Goal: Task Accomplishment & Management: Complete application form

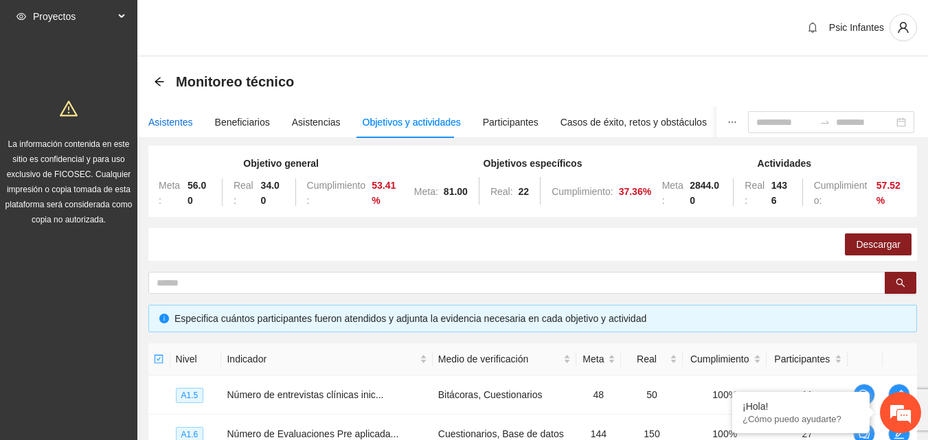
click at [170, 126] on div "Asistentes" at bounding box center [170, 122] width 45 height 15
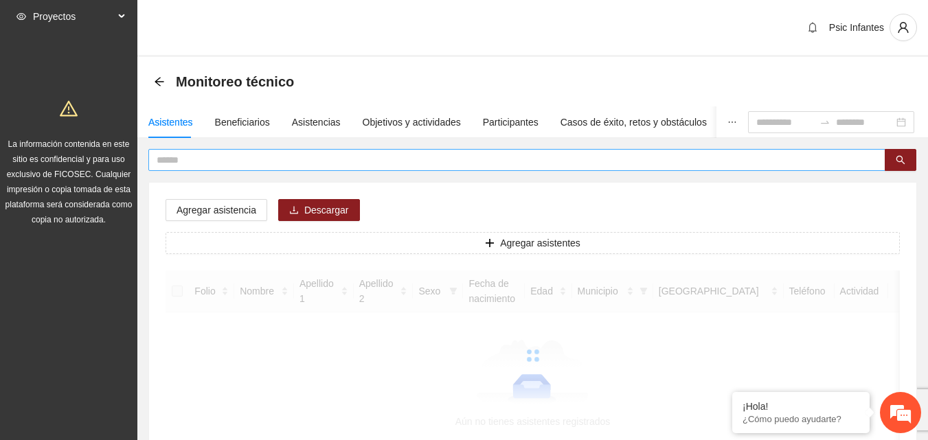
click at [194, 159] on input "text" at bounding box center [511, 159] width 709 height 15
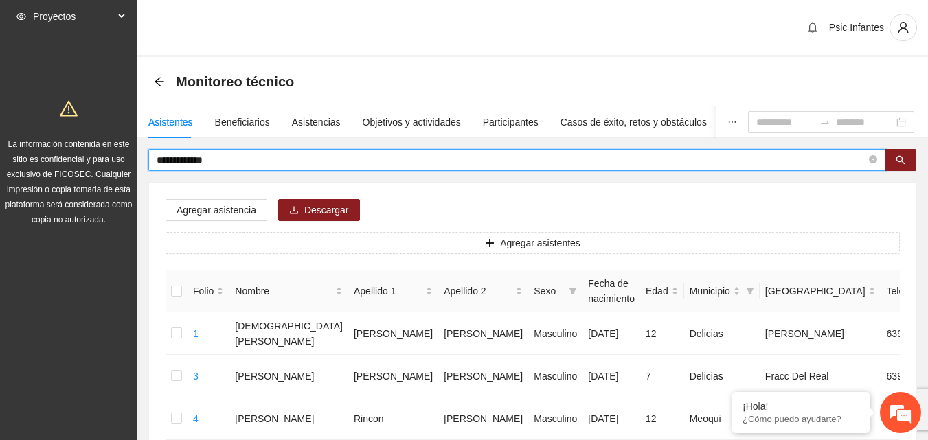
type input "**********"
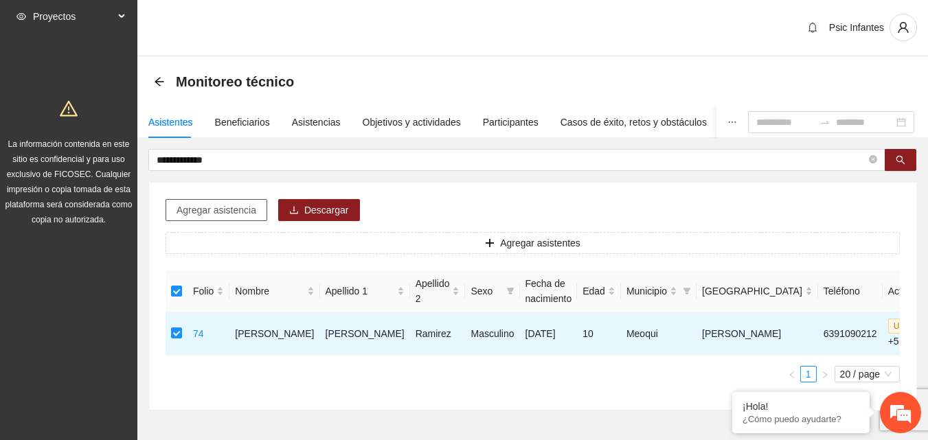
click at [222, 208] on span "Agregar asistencia" at bounding box center [216, 210] width 80 height 15
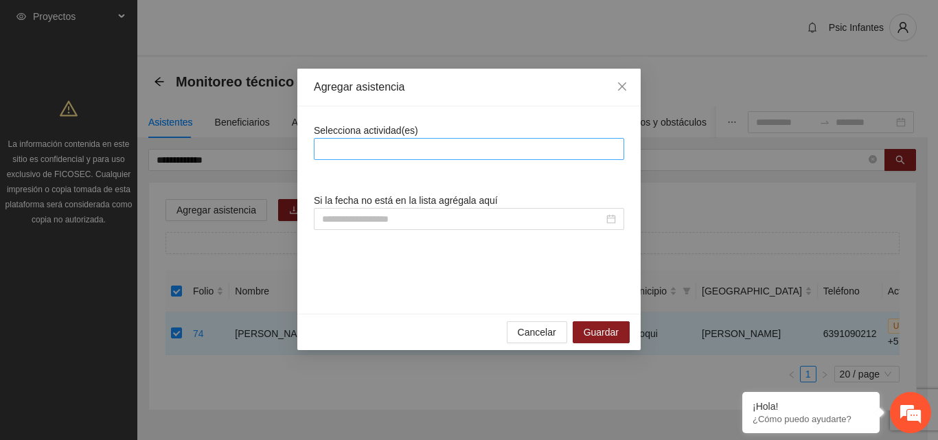
click at [379, 150] on div at bounding box center [469, 149] width 304 height 16
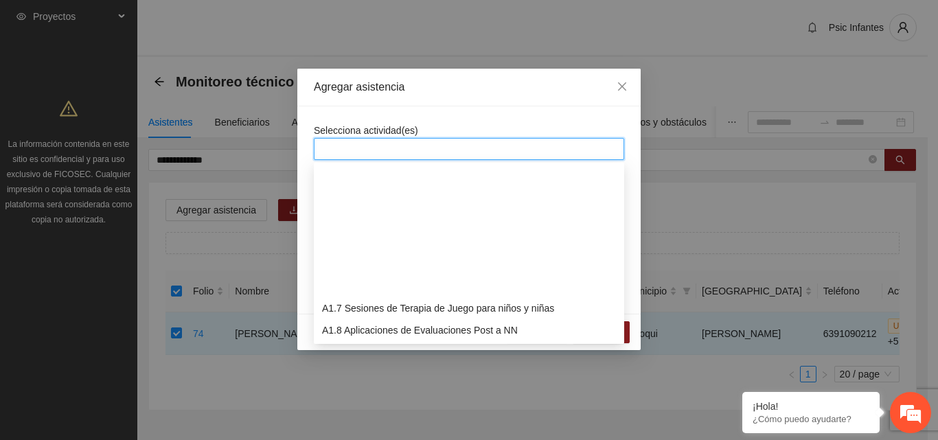
scroll to position [137, 0]
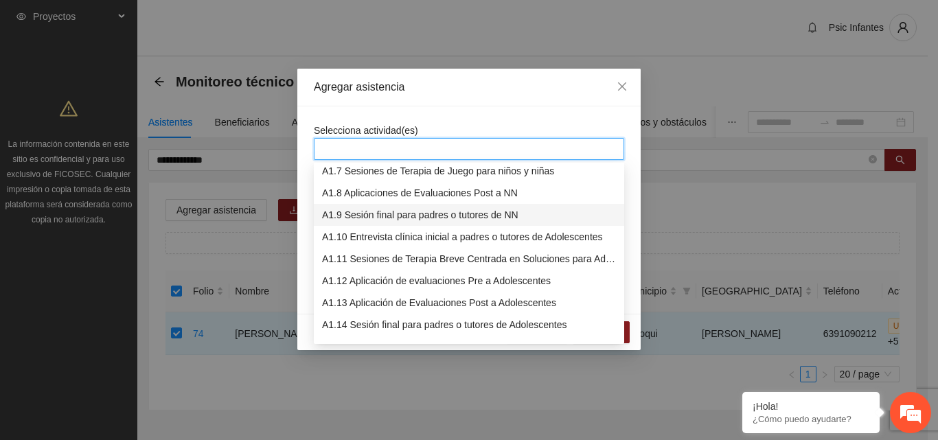
click at [393, 213] on div "A1.9 Sesión final para padres o tutores de NN" at bounding box center [469, 214] width 294 height 15
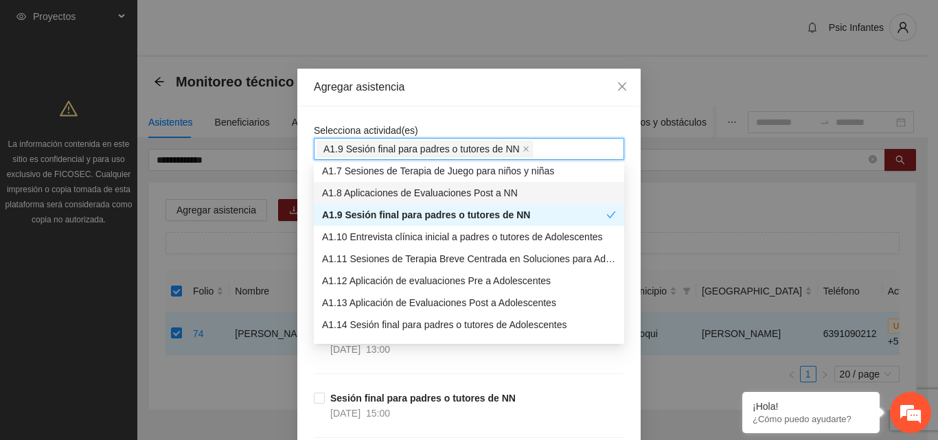
click at [480, 94] on div "Agregar asistencia" at bounding box center [469, 87] width 310 height 15
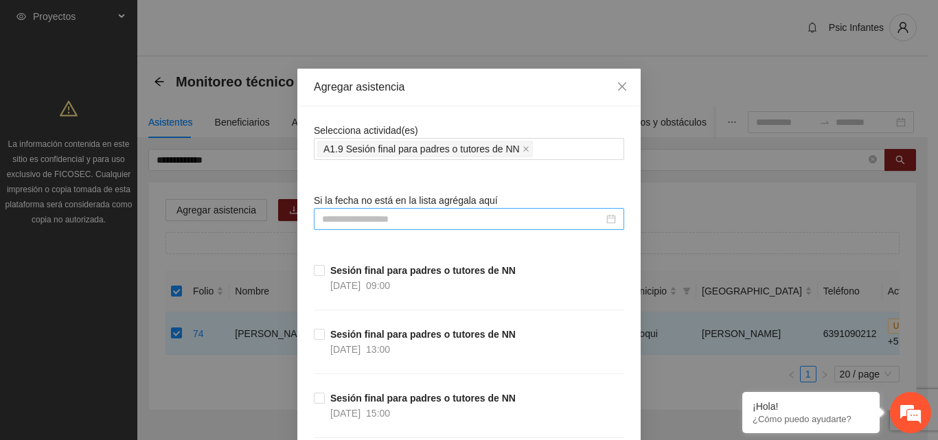
click at [383, 221] on input at bounding box center [463, 219] width 282 height 15
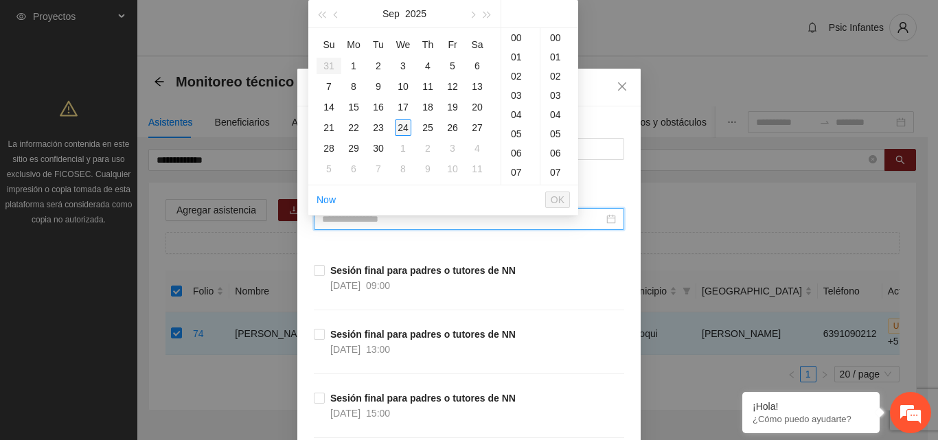
click at [402, 126] on div "24" at bounding box center [403, 127] width 16 height 16
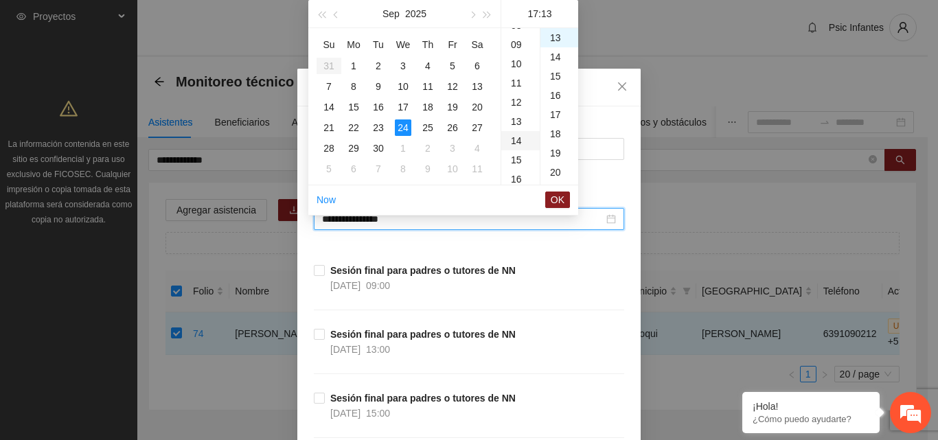
scroll to position [190, 0]
click at [521, 97] on div "13" at bounding box center [520, 98] width 38 height 19
click at [558, 44] on div "00" at bounding box center [559, 37] width 38 height 19
type input "**********"
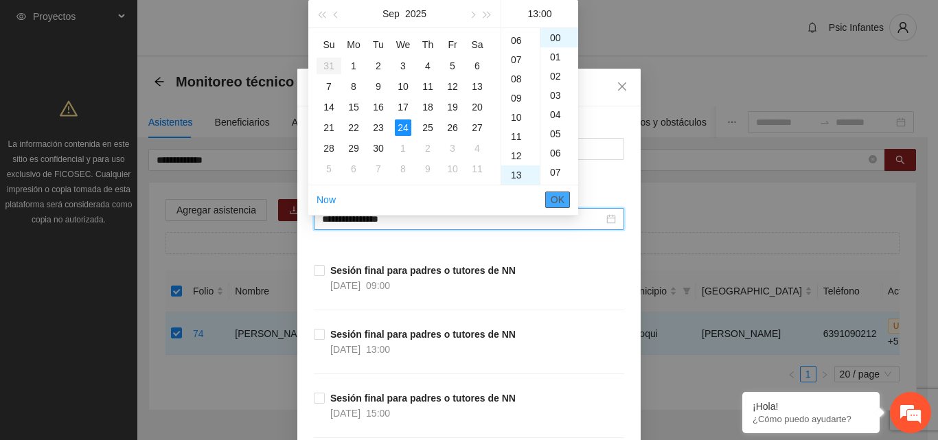
click at [551, 199] on span "OK" at bounding box center [558, 199] width 14 height 15
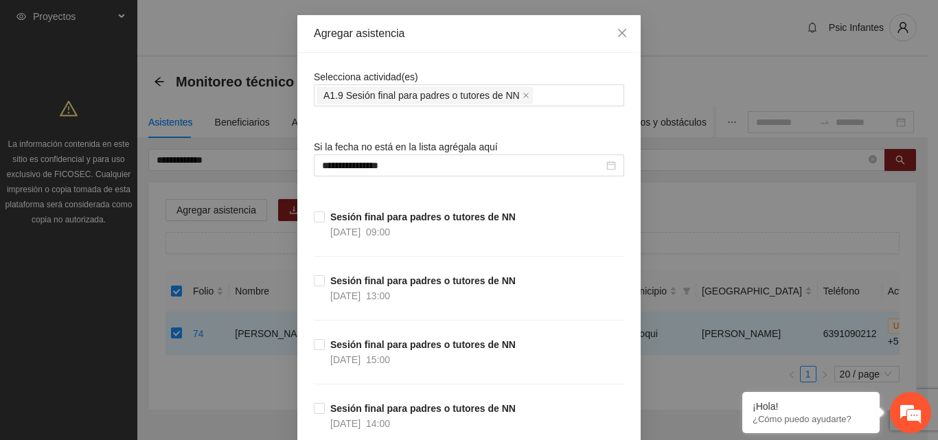
scroll to position [756, 0]
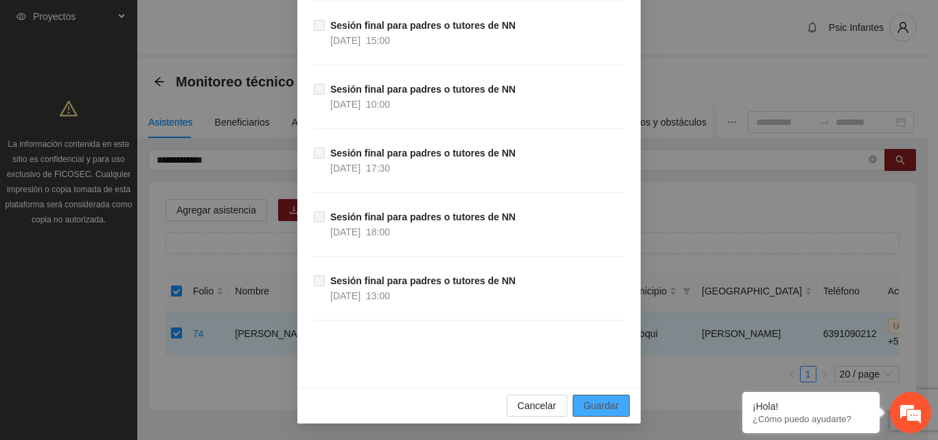
click at [601, 401] on span "Guardar" at bounding box center [601, 405] width 35 height 15
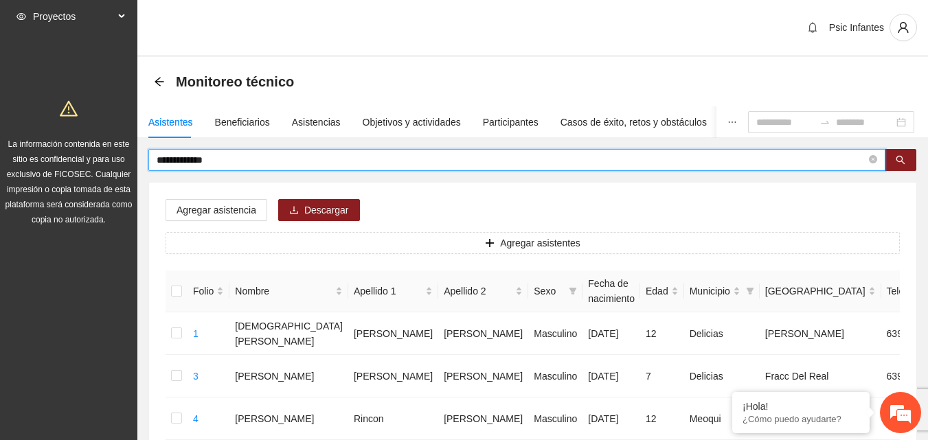
drag, startPoint x: 222, startPoint y: 159, endPoint x: 133, endPoint y: 155, distance: 89.4
type input "**********"
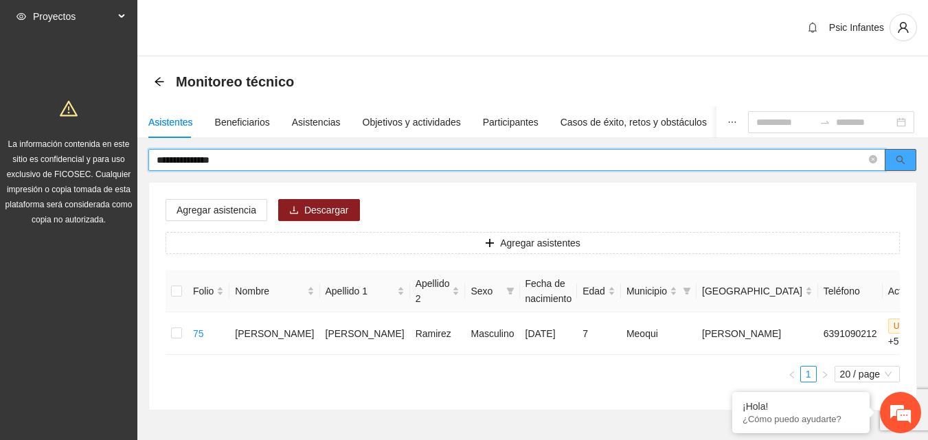
click at [890, 167] on button "button" at bounding box center [900, 160] width 32 height 22
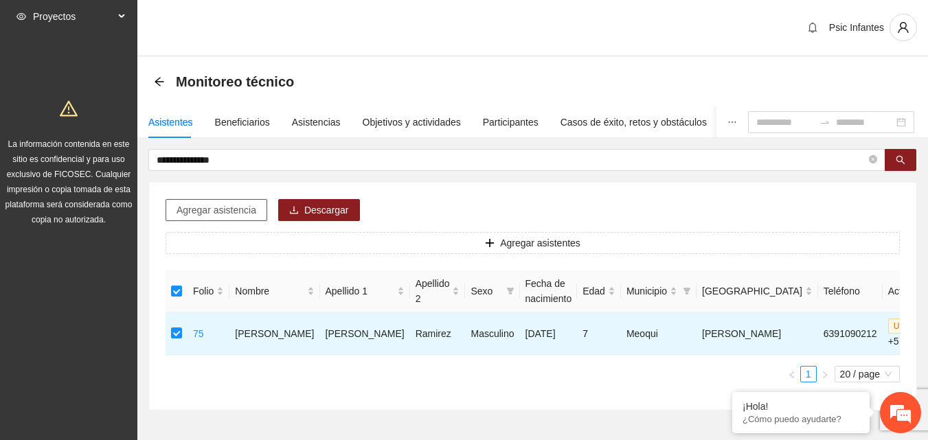
click at [224, 216] on span "Agregar asistencia" at bounding box center [216, 210] width 80 height 15
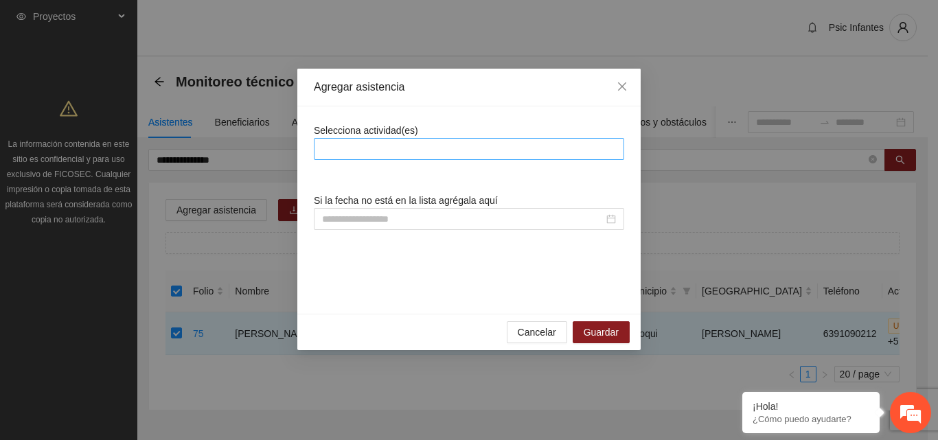
click at [455, 142] on div at bounding box center [469, 149] width 304 height 16
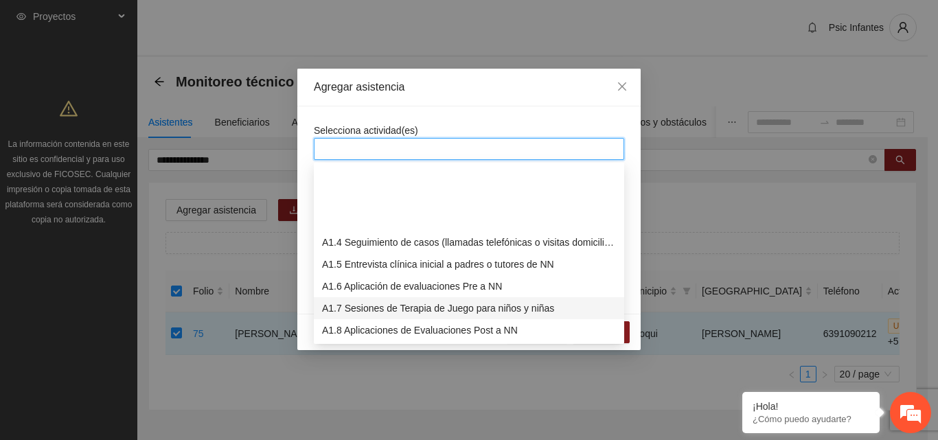
scroll to position [69, 0]
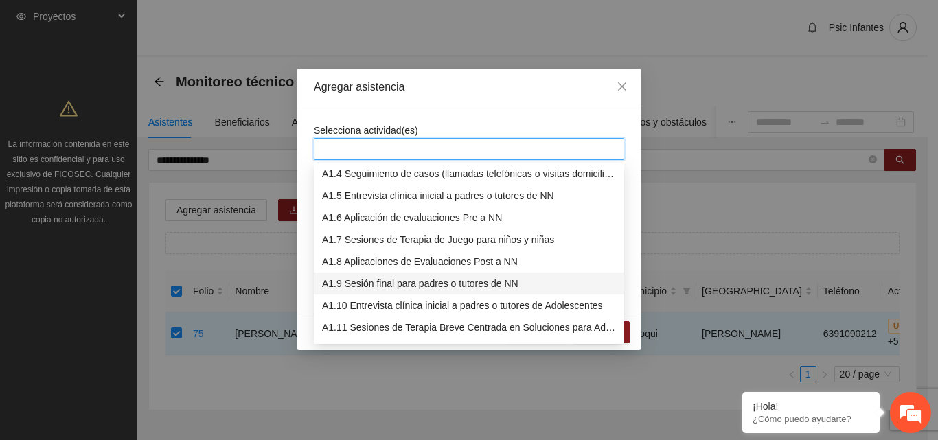
click at [404, 286] on div "A1.9 Sesión final para padres o tutores de NN" at bounding box center [469, 283] width 294 height 15
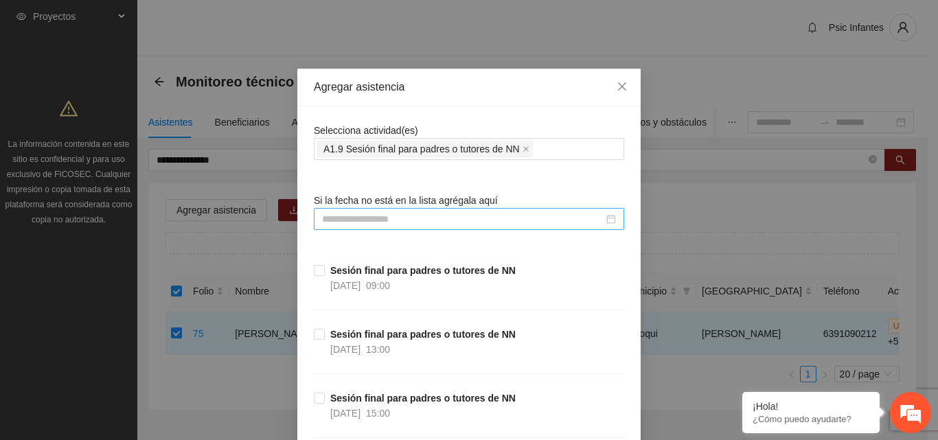
click at [414, 222] on input at bounding box center [463, 219] width 282 height 15
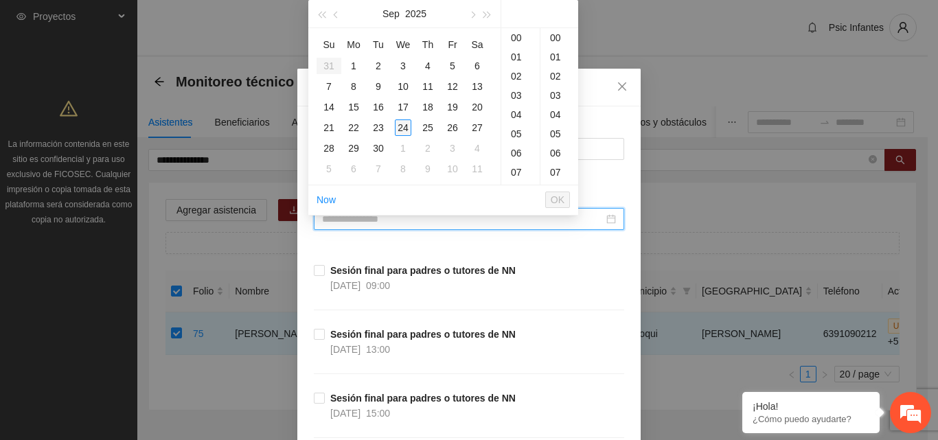
click at [402, 130] on div "24" at bounding box center [403, 127] width 16 height 16
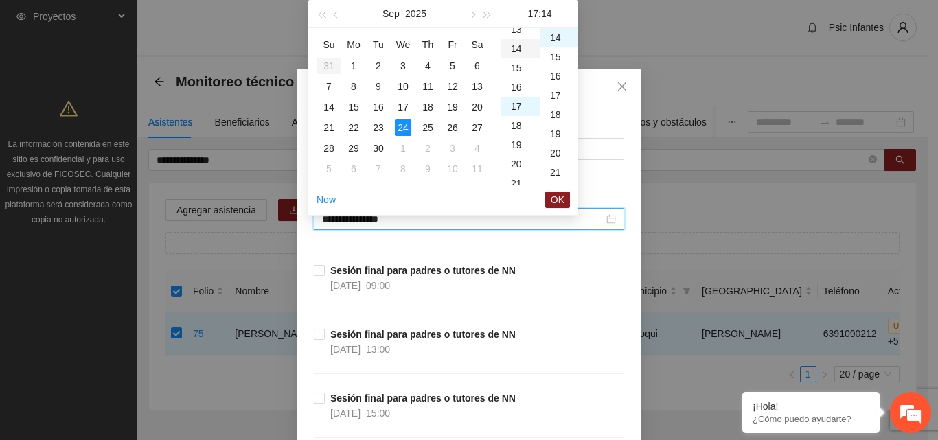
click at [522, 52] on div "14" at bounding box center [520, 48] width 38 height 19
click at [558, 40] on div "00" at bounding box center [559, 37] width 38 height 19
type input "**********"
click at [562, 203] on span "OK" at bounding box center [558, 199] width 14 height 15
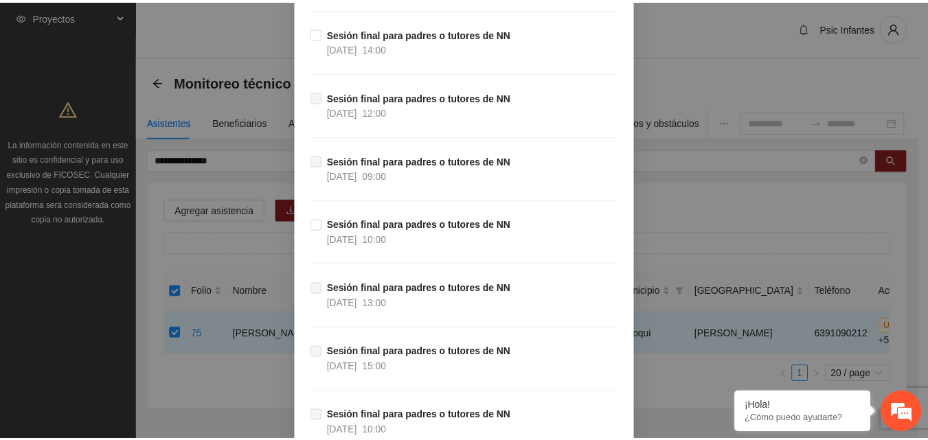
scroll to position [756, 0]
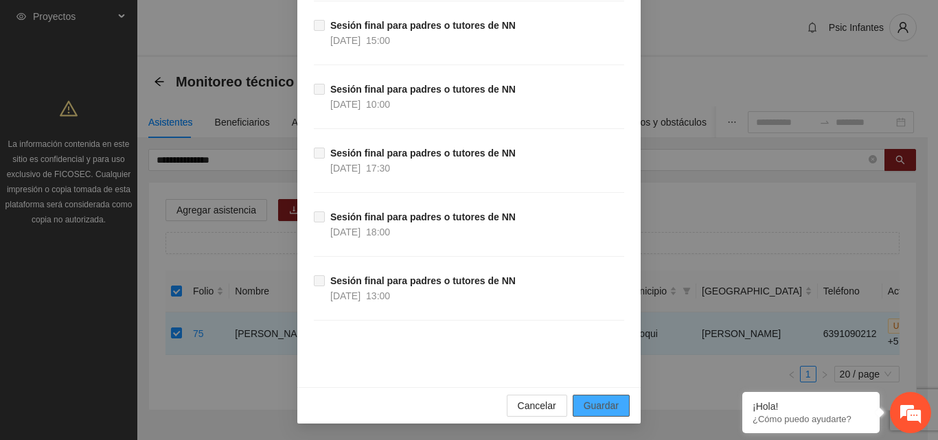
click at [586, 404] on span "Guardar" at bounding box center [601, 405] width 35 height 15
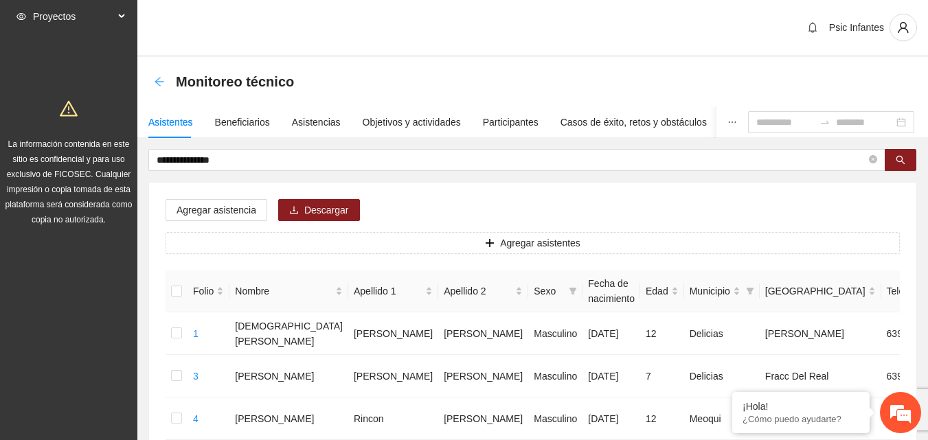
click at [159, 84] on icon "arrow-left" at bounding box center [159, 81] width 11 height 11
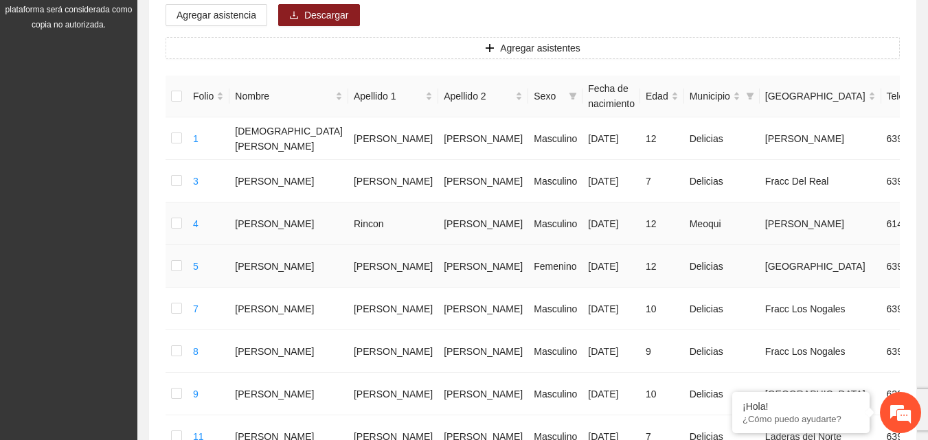
scroll to position [192, 0]
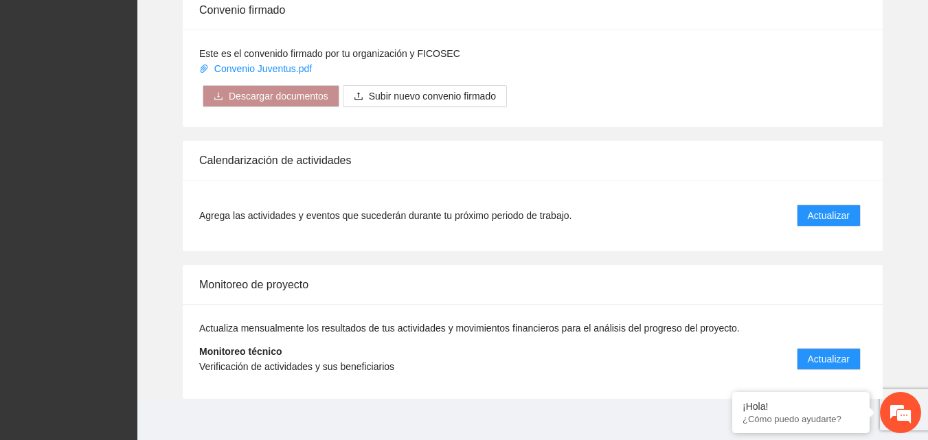
scroll to position [1099, 0]
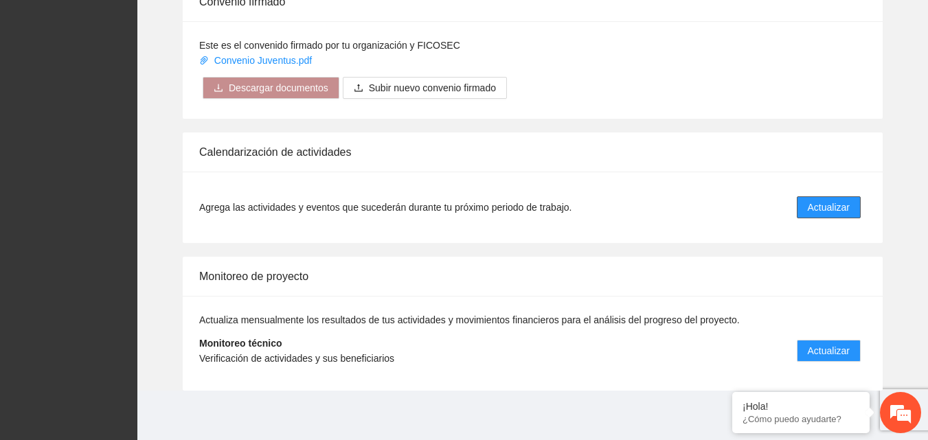
click at [825, 214] on span "Actualizar" at bounding box center [829, 207] width 42 height 15
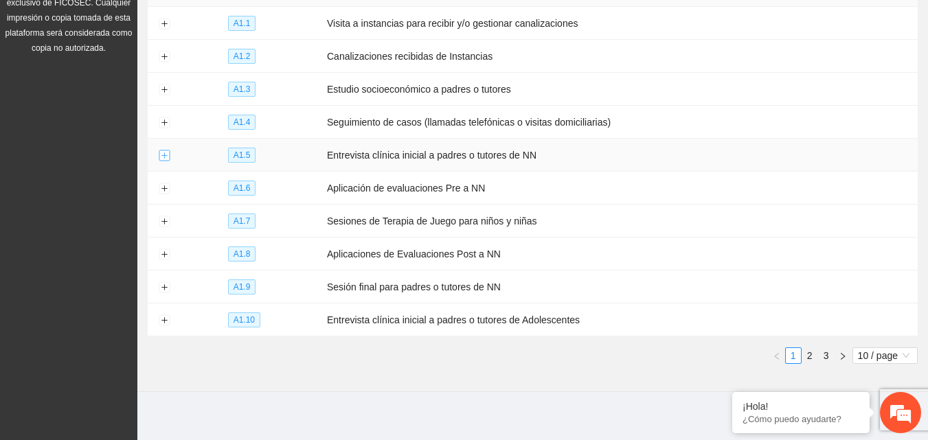
click at [163, 152] on button "Expand row" at bounding box center [164, 155] width 11 height 11
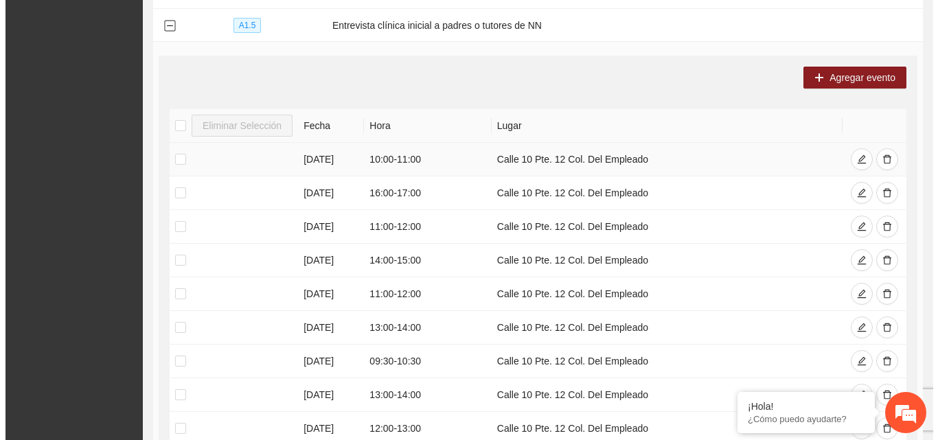
scroll to position [205, 0]
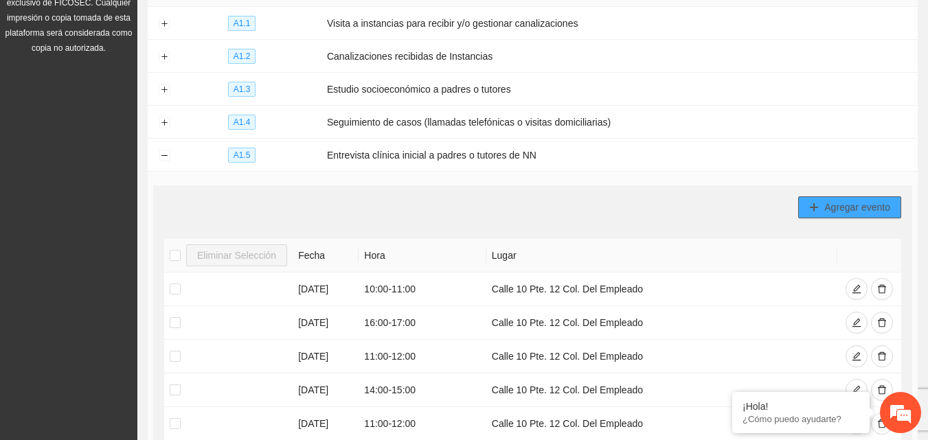
click at [842, 207] on span "Agregar evento" at bounding box center [857, 207] width 66 height 15
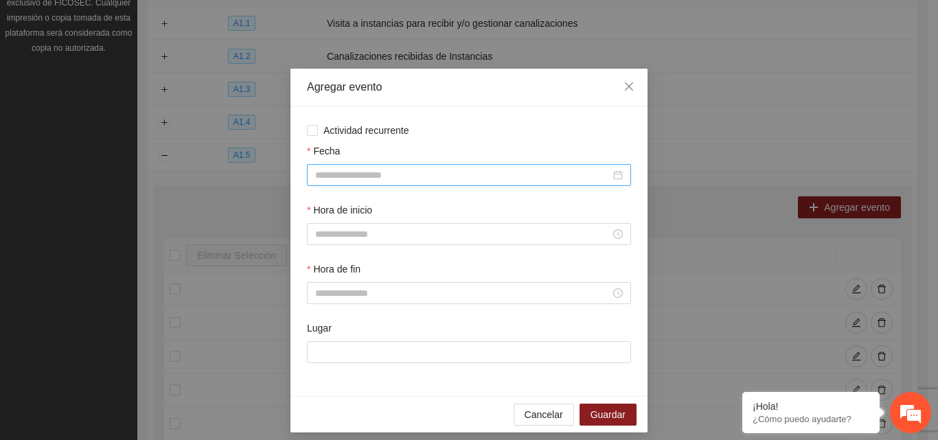
click at [344, 174] on input "Fecha" at bounding box center [462, 175] width 295 height 15
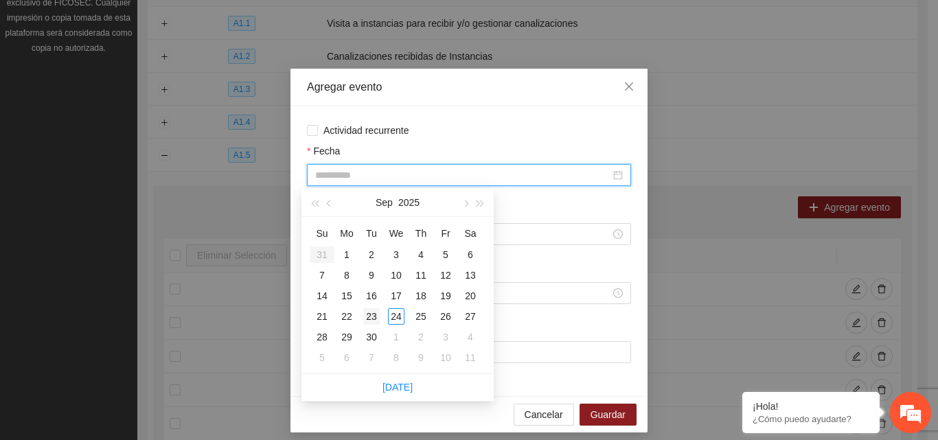
type input "**********"
click at [373, 315] on div "23" at bounding box center [371, 316] width 16 height 16
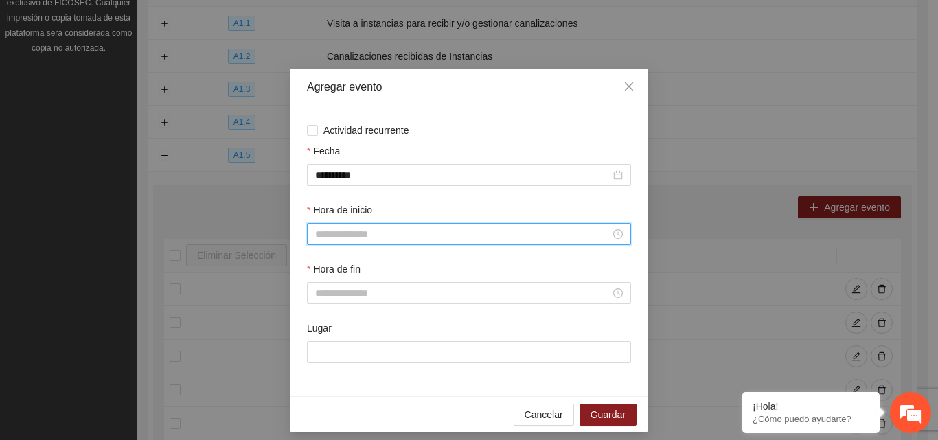
click at [357, 237] on input "Hora de inicio" at bounding box center [462, 234] width 295 height 15
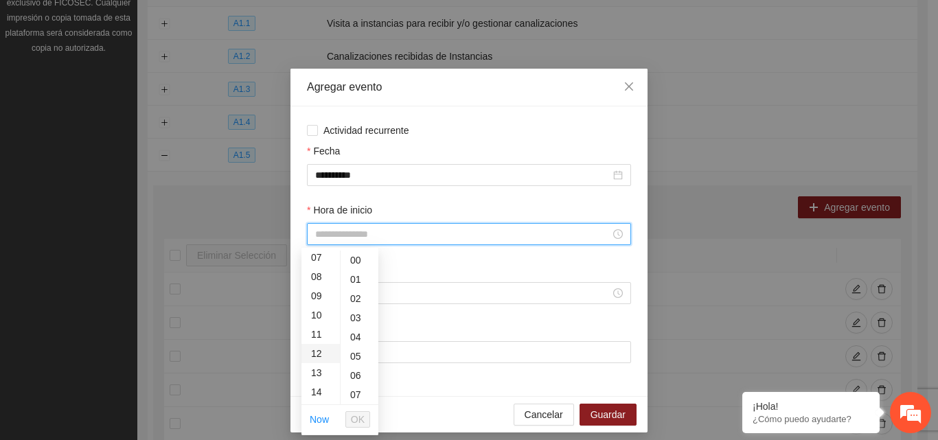
click at [312, 350] on div "12" at bounding box center [320, 353] width 38 height 19
type input "*****"
click at [356, 417] on span "OK" at bounding box center [358, 419] width 14 height 15
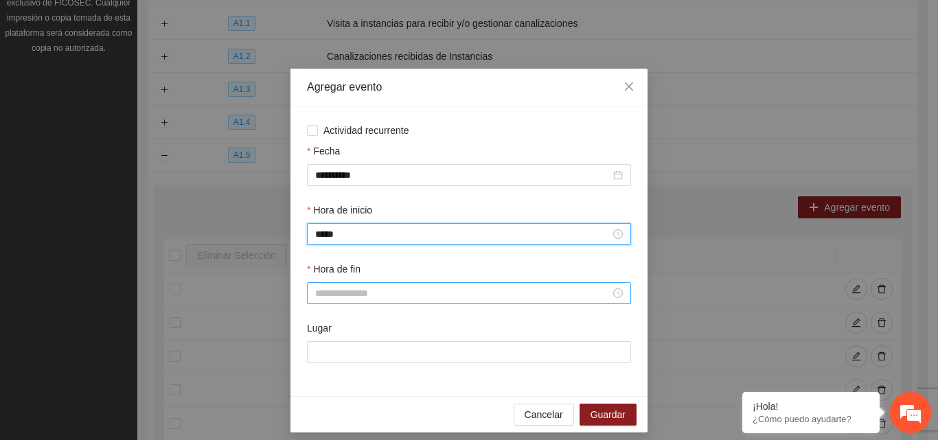
click at [397, 299] on input "Hora de fin" at bounding box center [462, 293] width 295 height 15
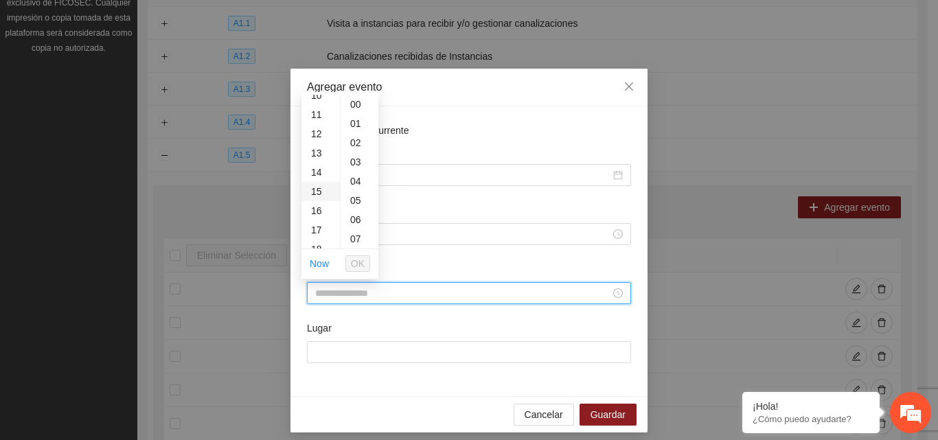
scroll to position [206, 0]
click at [315, 149] on div "13" at bounding box center [320, 148] width 38 height 19
type input "*****"
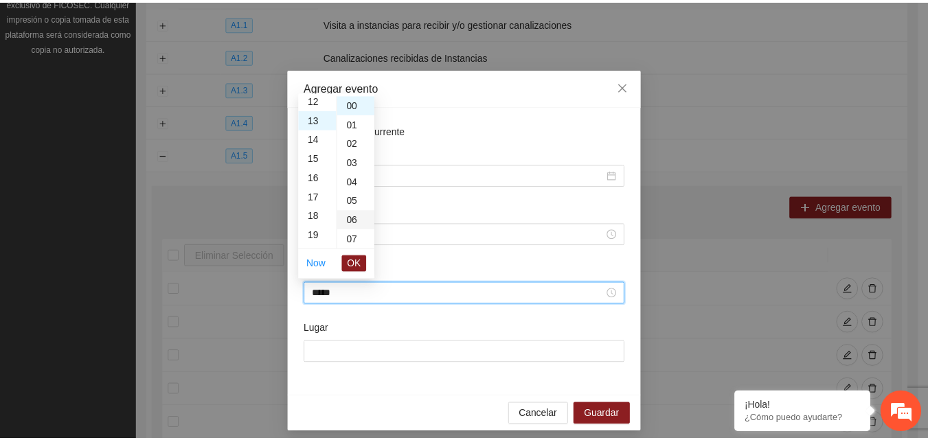
scroll to position [250, 0]
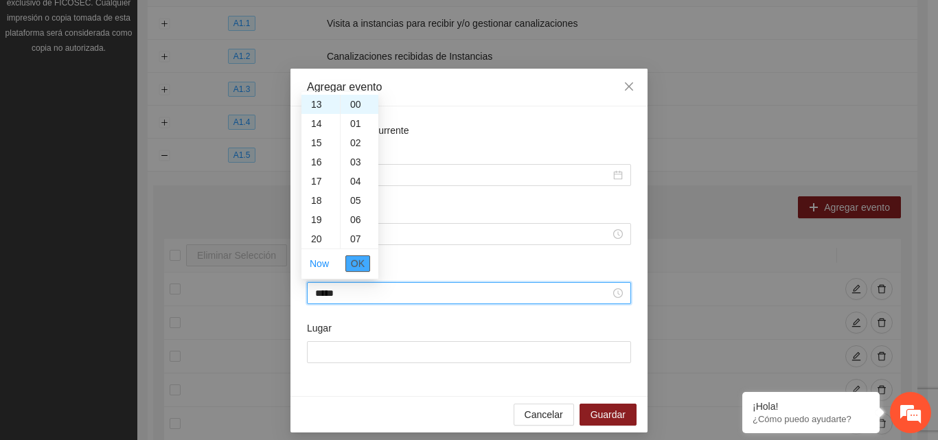
click at [359, 265] on span "OK" at bounding box center [358, 263] width 14 height 15
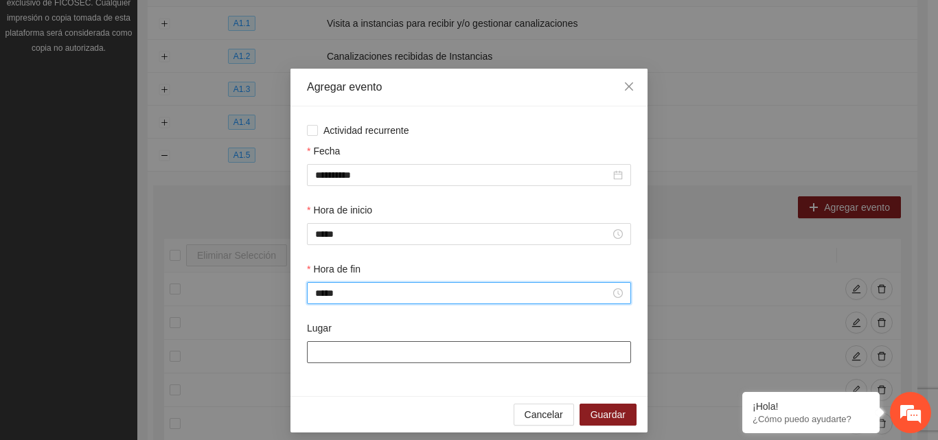
click at [356, 351] on input "Lugar" at bounding box center [469, 352] width 324 height 22
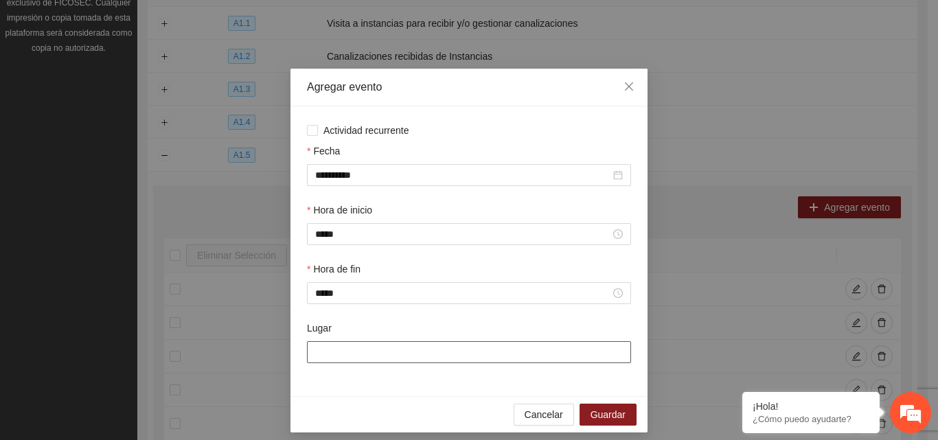
type input "**********"
click at [593, 415] on span "Guardar" at bounding box center [608, 414] width 35 height 15
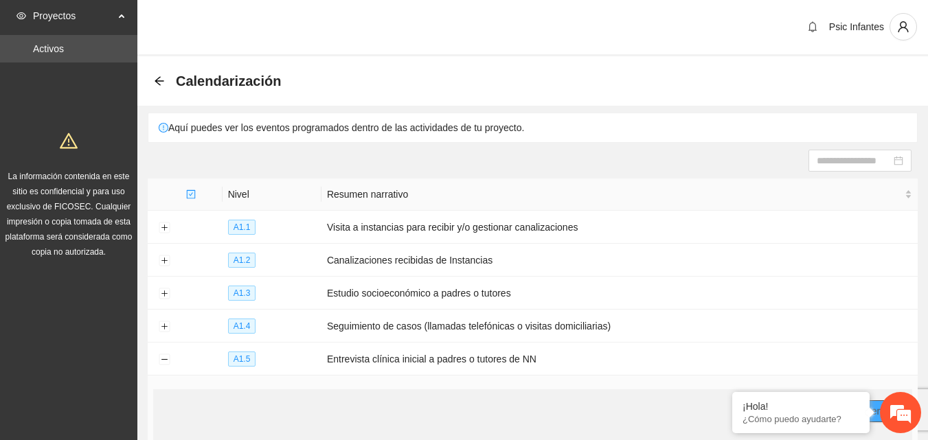
scroll to position [0, 0]
click at [161, 84] on icon "arrow-left" at bounding box center [159, 81] width 11 height 11
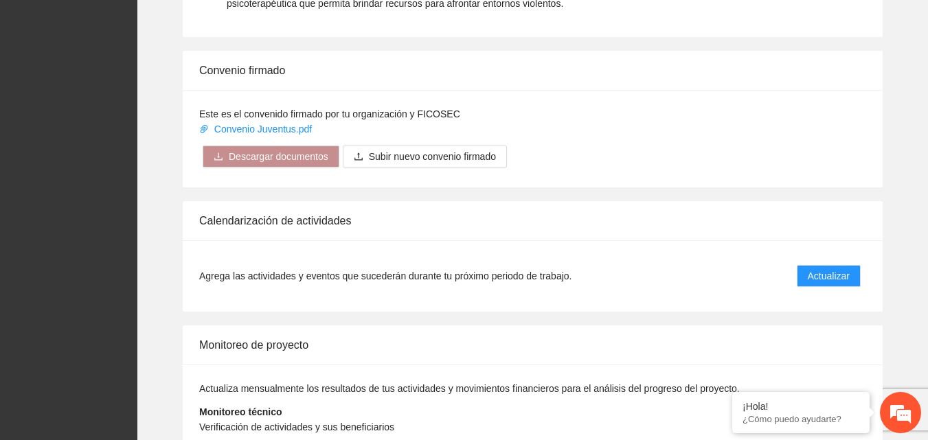
scroll to position [1101, 0]
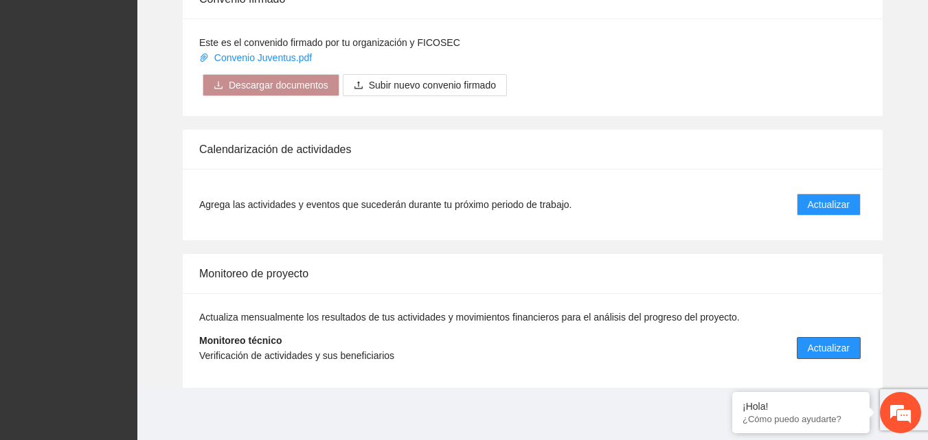
click at [822, 353] on span "Actualizar" at bounding box center [829, 348] width 42 height 15
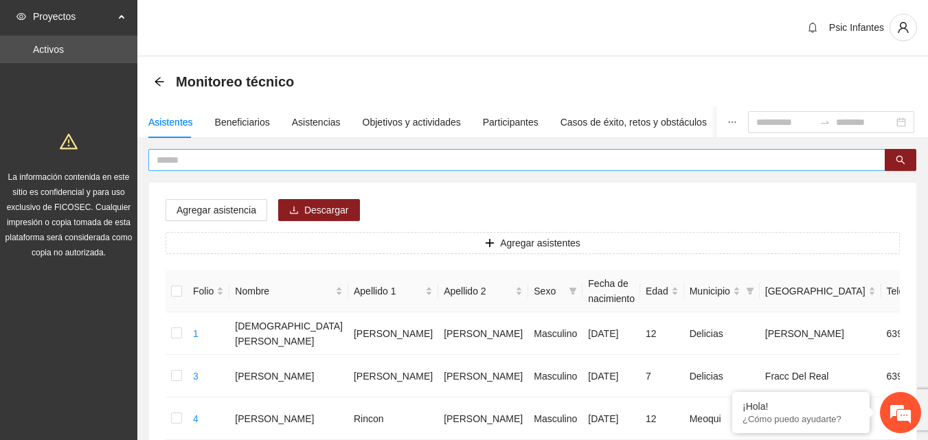
click at [226, 159] on input "text" at bounding box center [511, 159] width 709 height 15
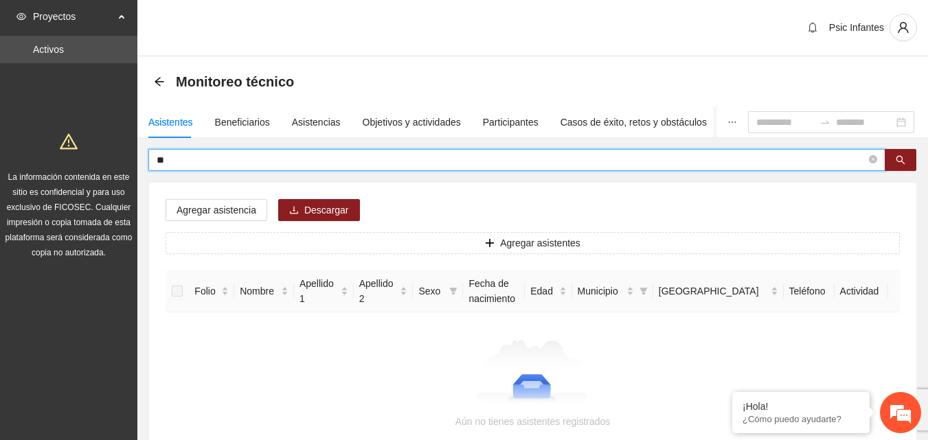
type input "*"
click at [224, 159] on input "text" at bounding box center [511, 159] width 709 height 15
type input "******"
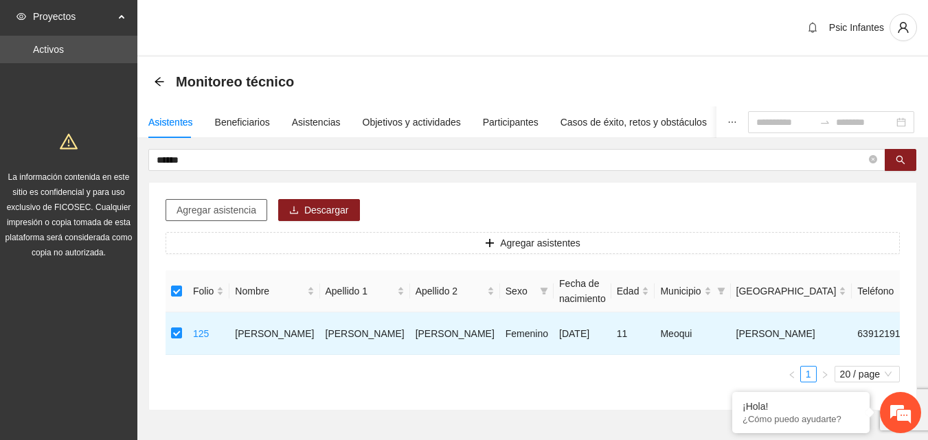
click at [201, 216] on span "Agregar asistencia" at bounding box center [216, 210] width 80 height 15
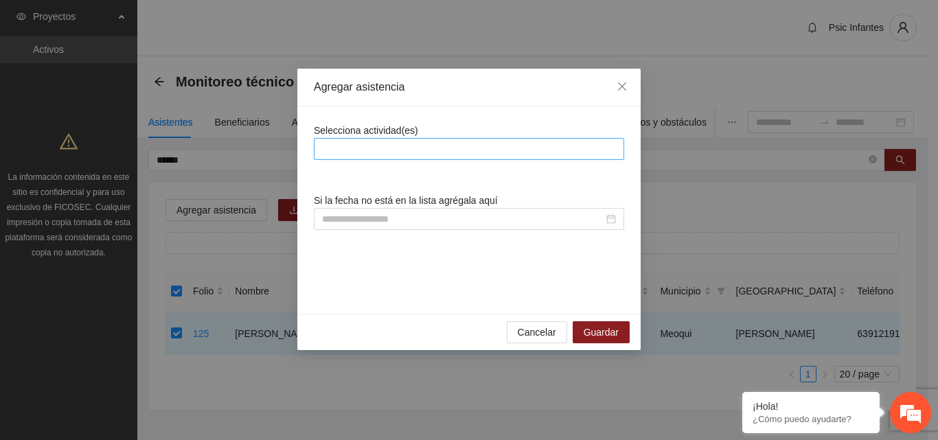
click at [380, 150] on div at bounding box center [469, 149] width 304 height 16
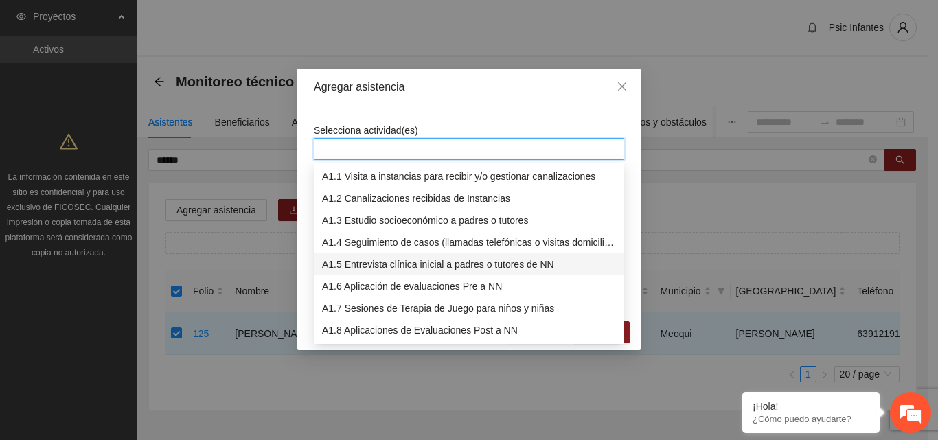
click at [366, 265] on div "A1.5 Entrevista clínica inicial a padres o tutores de NN" at bounding box center [469, 264] width 294 height 15
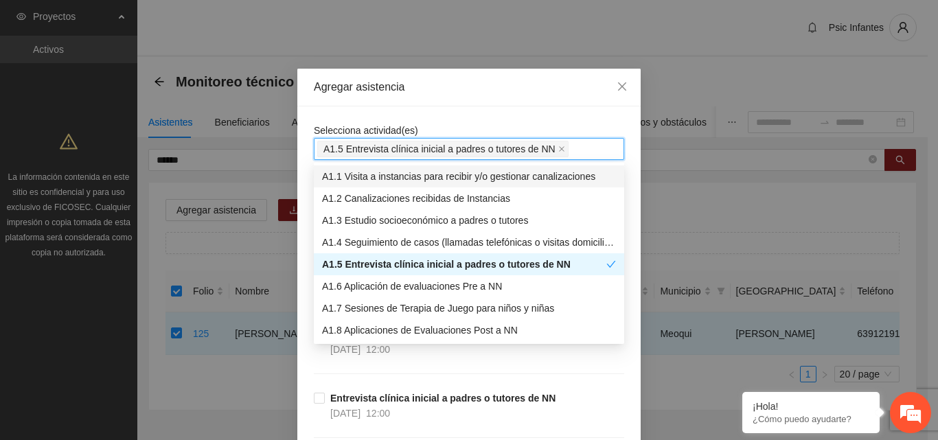
click at [458, 104] on div "Agregar asistencia" at bounding box center [468, 88] width 343 height 38
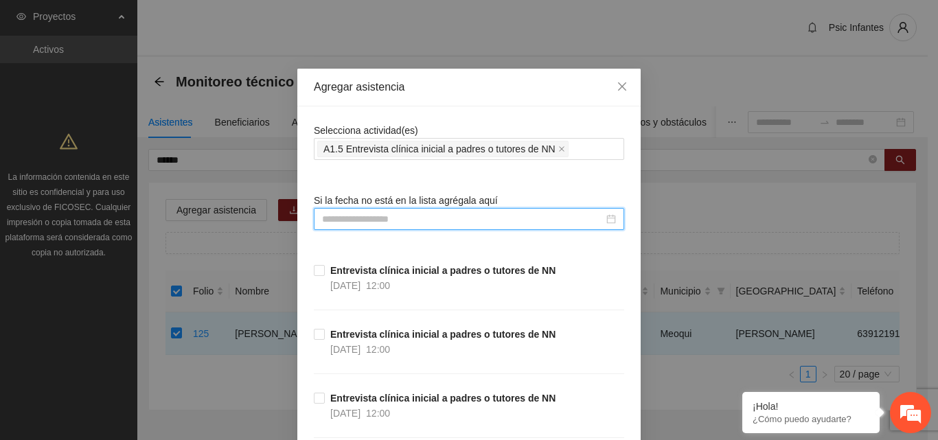
click at [379, 222] on input at bounding box center [463, 219] width 282 height 15
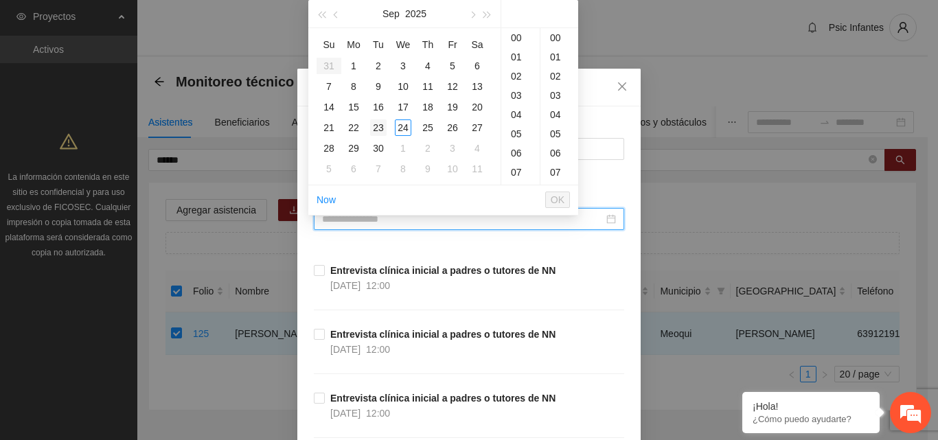
click at [379, 128] on div "23" at bounding box center [378, 127] width 16 height 16
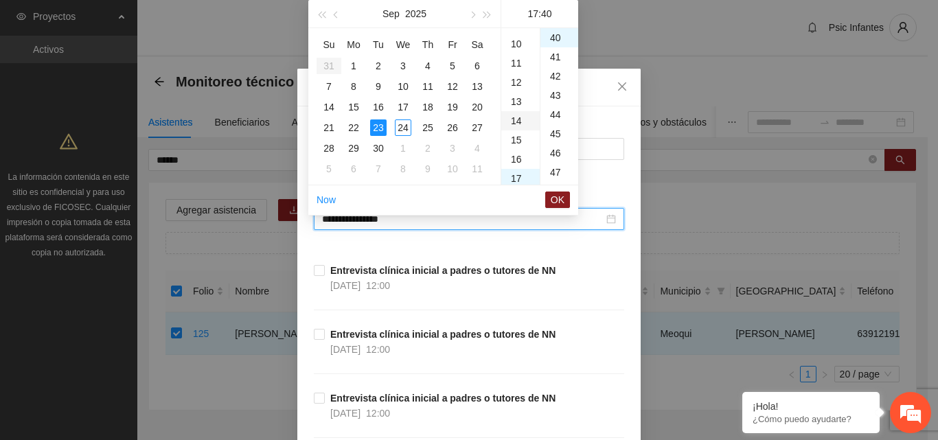
scroll to position [121, 0]
click at [514, 147] on div "12" at bounding box center [520, 147] width 38 height 19
click at [556, 43] on div "00" at bounding box center [559, 37] width 38 height 19
type input "**********"
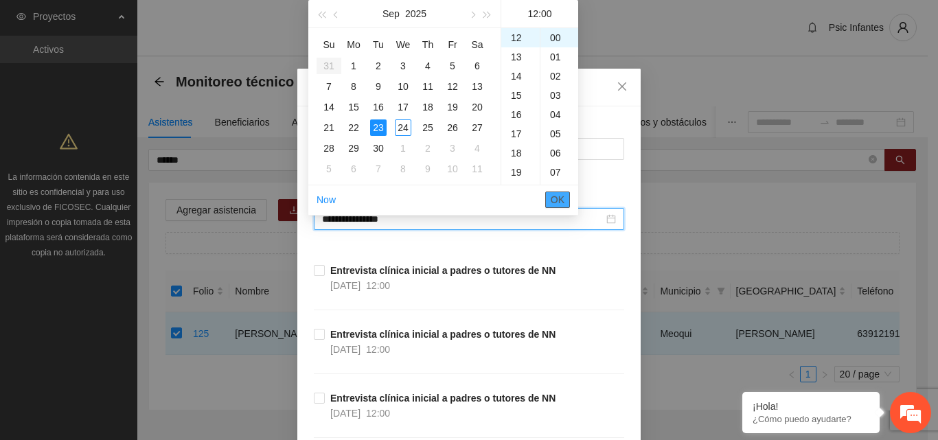
click at [557, 198] on span "OK" at bounding box center [558, 199] width 14 height 15
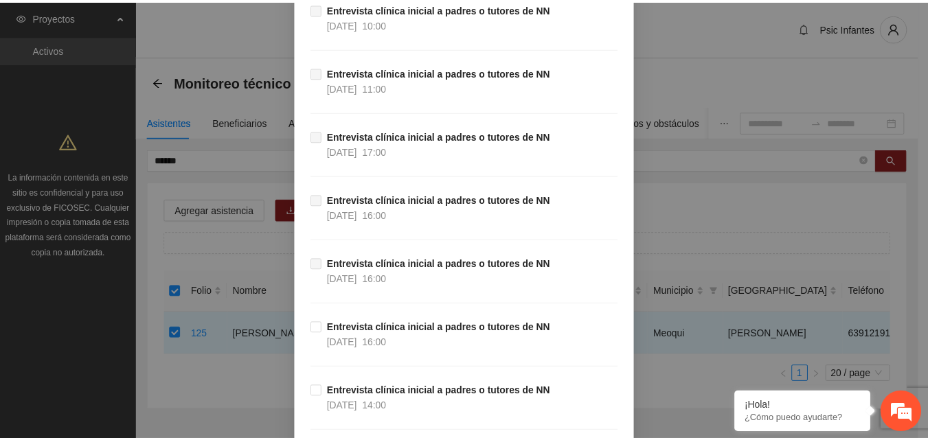
scroll to position [1267, 0]
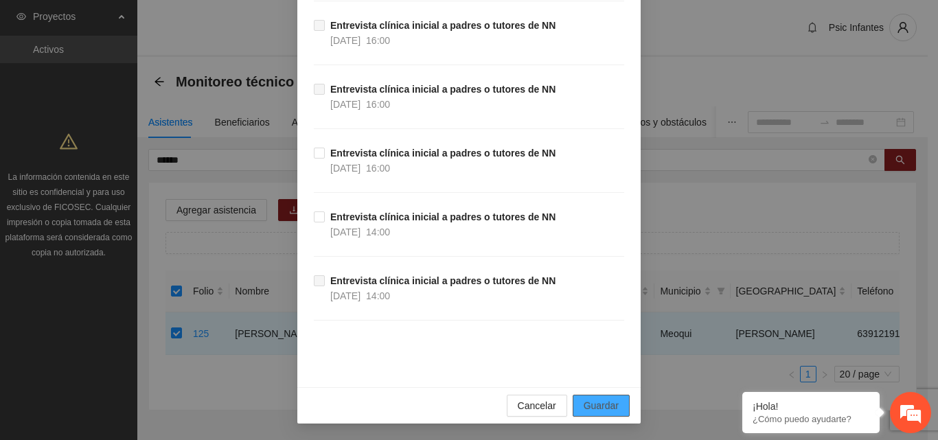
click at [603, 415] on button "Guardar" at bounding box center [601, 406] width 57 height 22
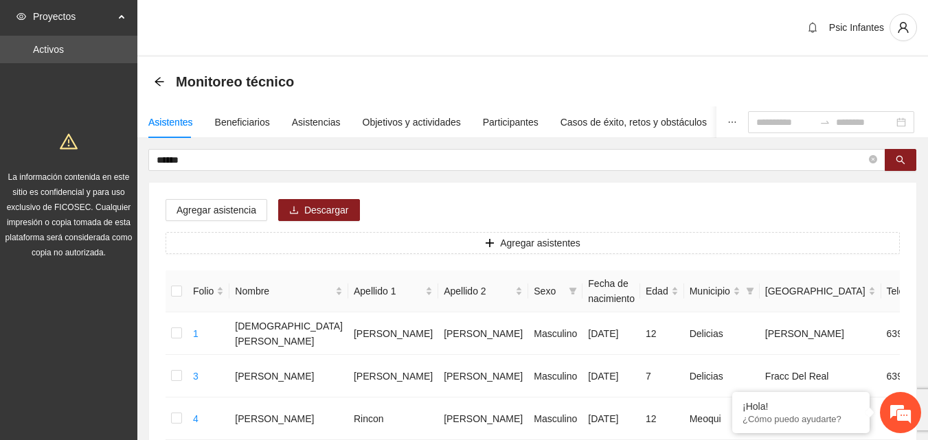
click at [289, 25] on div "Psic Infantes" at bounding box center [532, 28] width 790 height 57
